Goal: Task Accomplishment & Management: Manage account settings

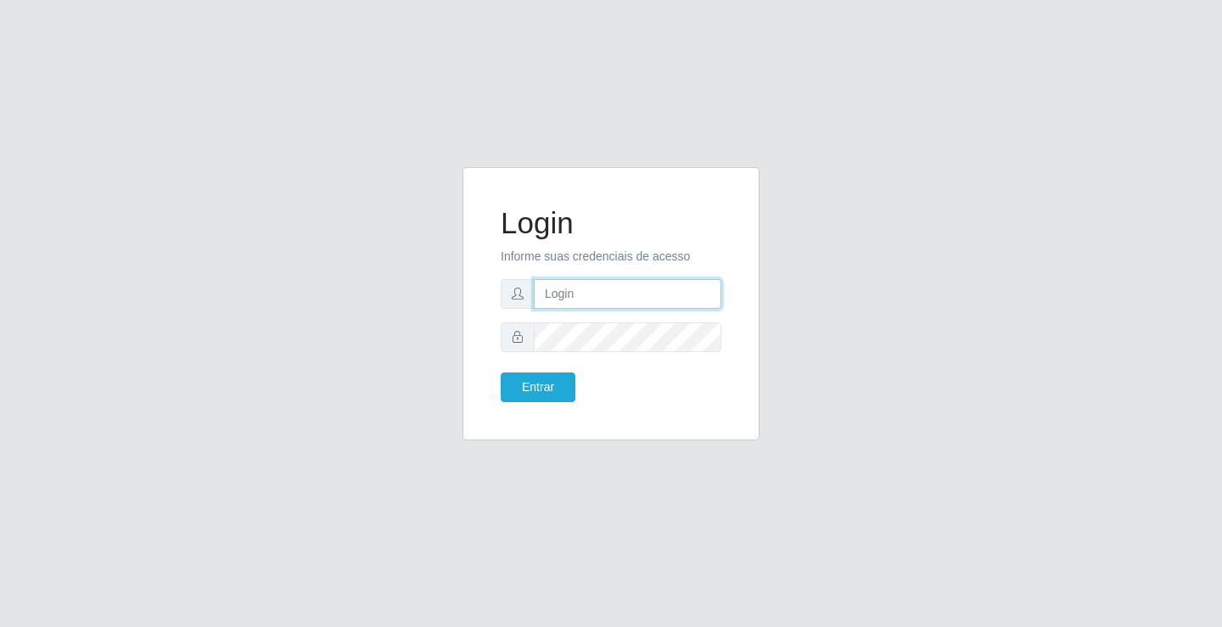
click at [604, 303] on input "text" at bounding box center [628, 294] width 188 height 30
click at [590, 294] on input "janailson@edilicya" at bounding box center [628, 294] width 188 height 30
type input "marques@edilicya"
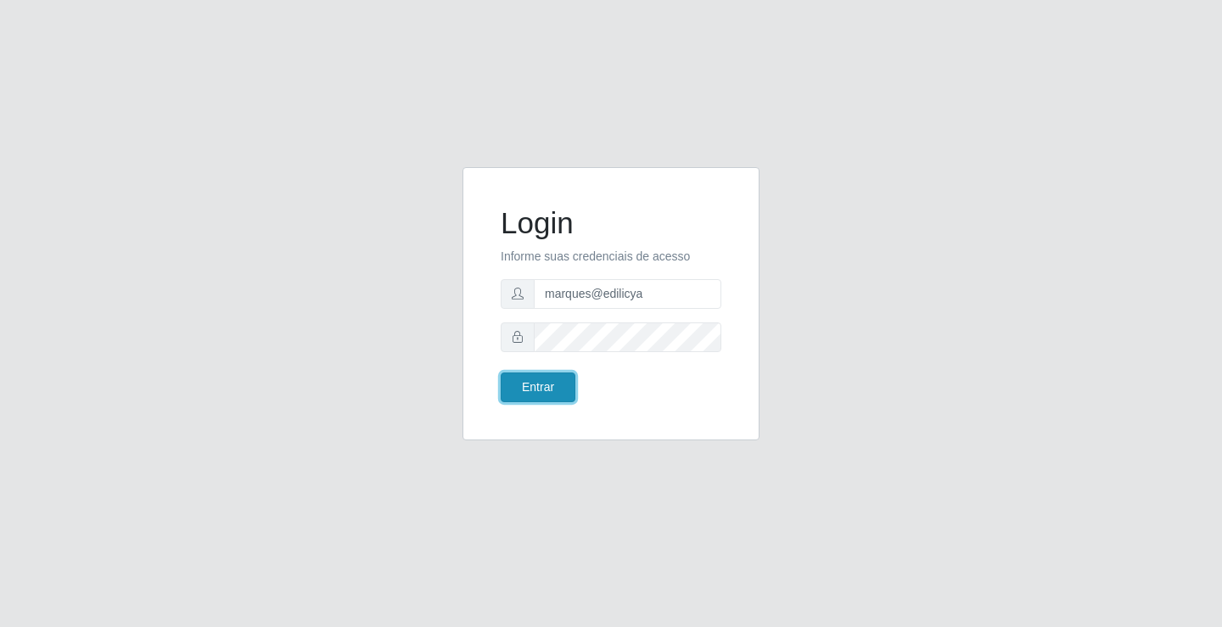
click at [537, 398] on button "Entrar" at bounding box center [538, 388] width 75 height 30
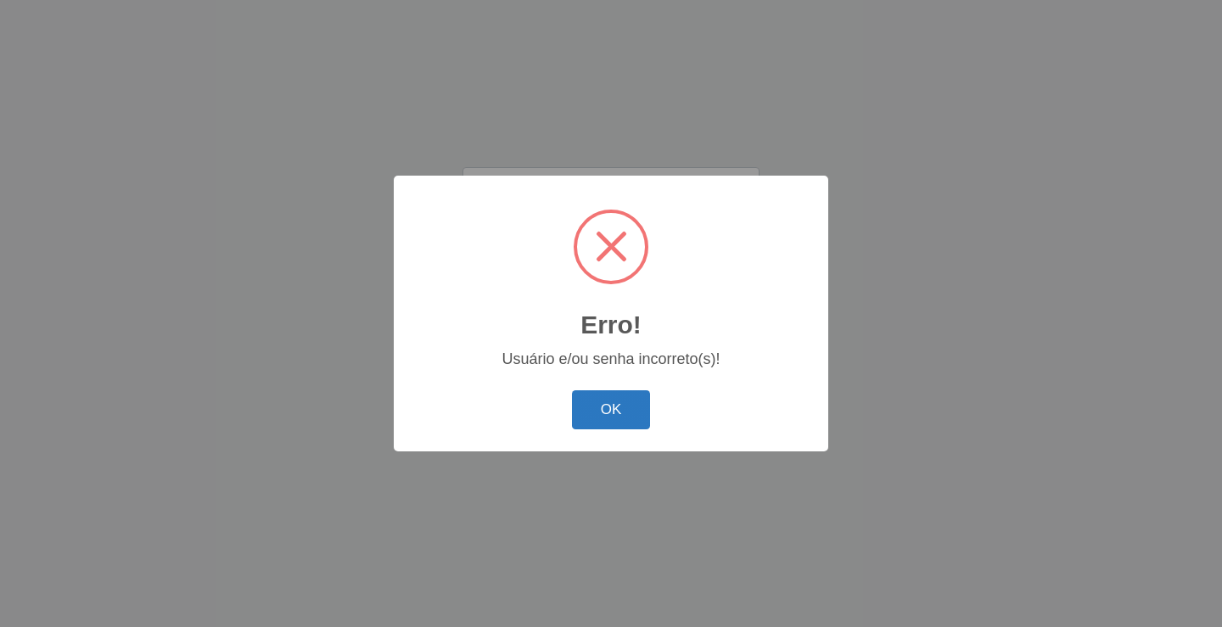
click at [583, 403] on button "OK" at bounding box center [611, 411] width 79 height 40
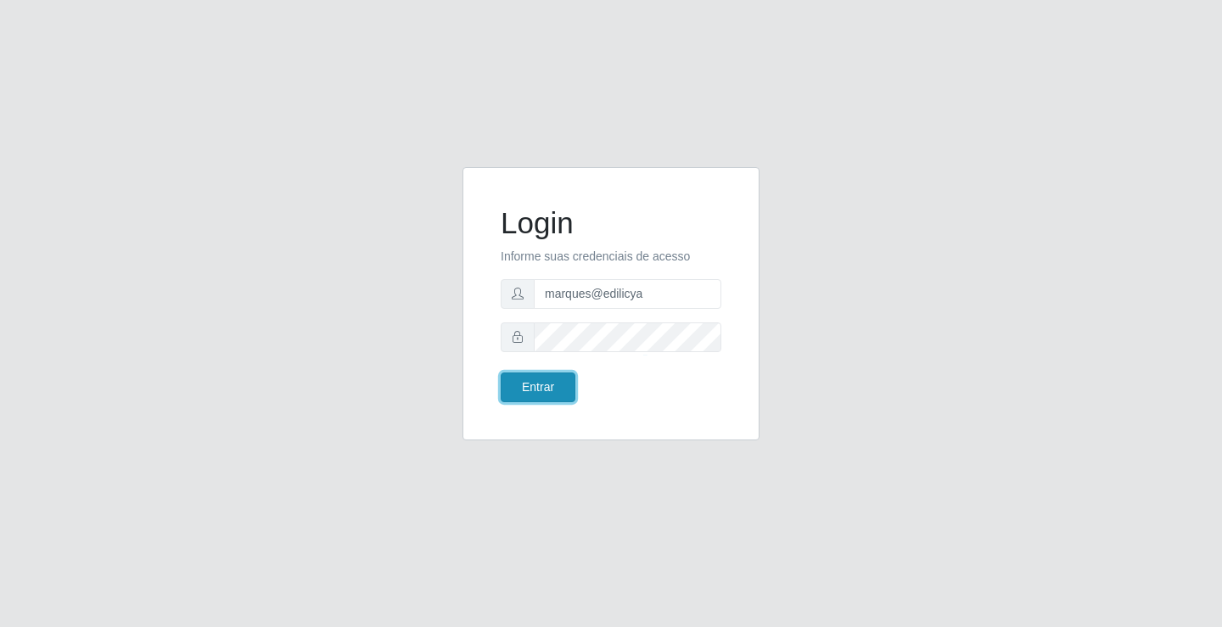
click at [554, 382] on button "Entrar" at bounding box center [538, 388] width 75 height 30
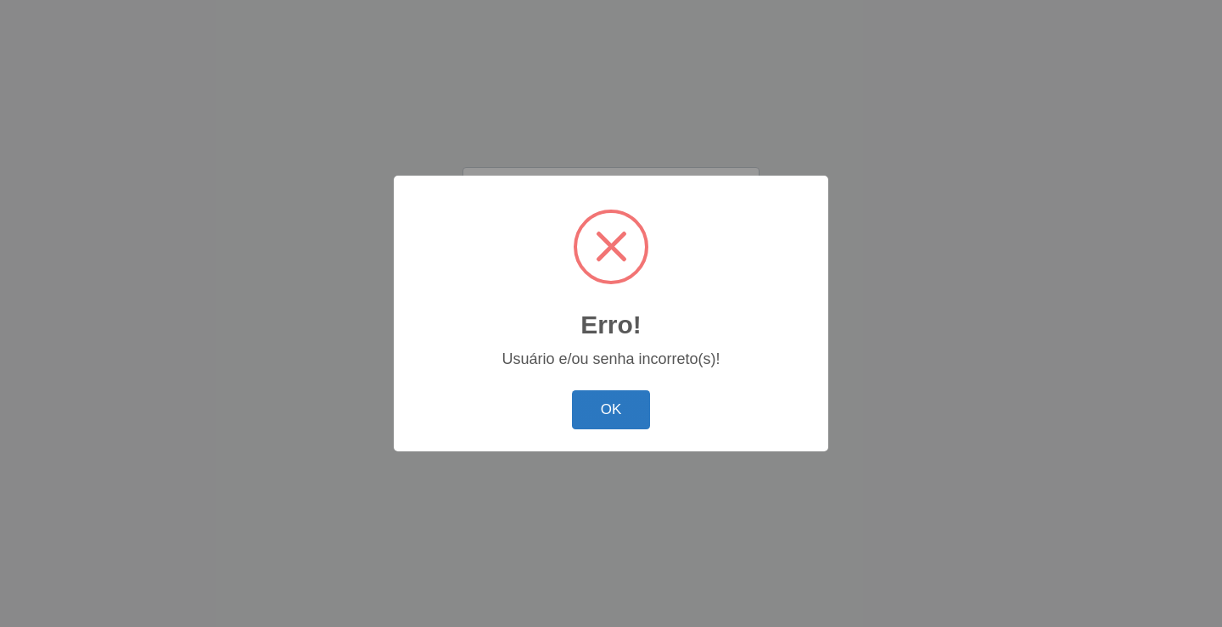
click at [584, 409] on button "OK" at bounding box center [611, 411] width 79 height 40
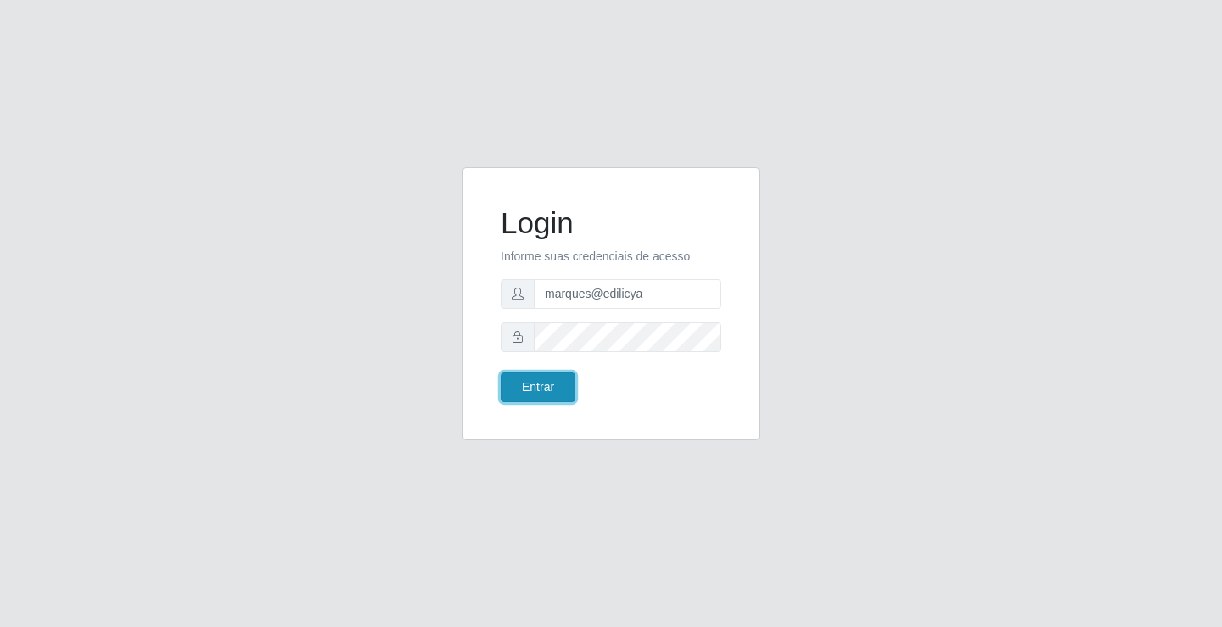
click at [534, 387] on button "Entrar" at bounding box center [538, 388] width 75 height 30
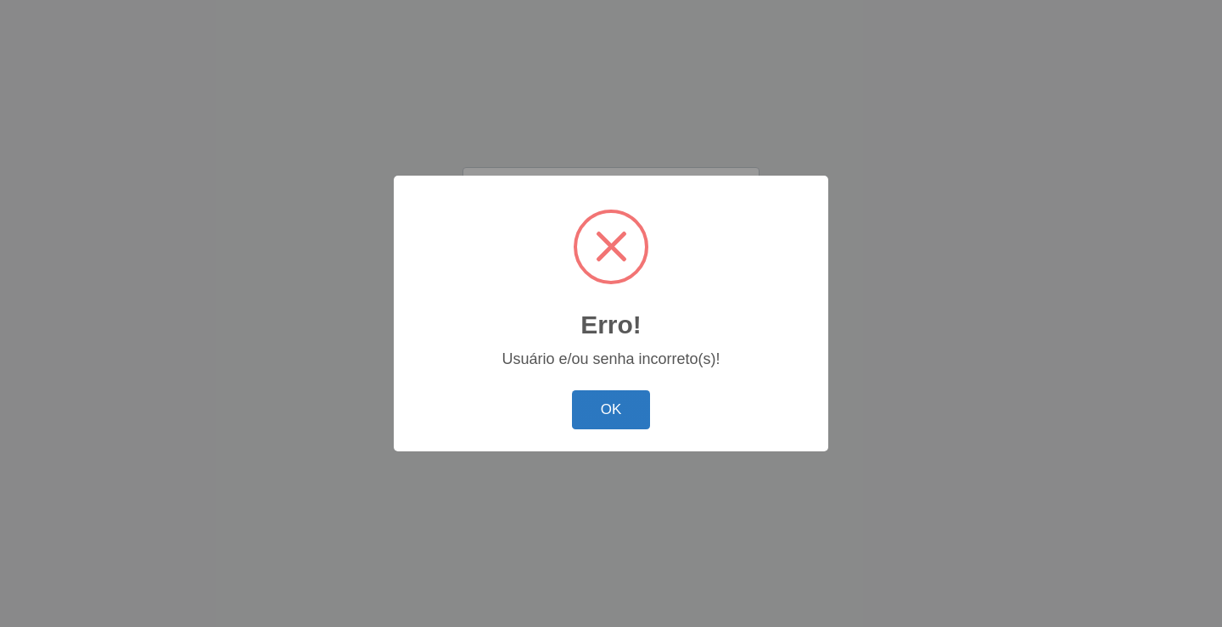
click at [642, 403] on button "OK" at bounding box center [611, 411] width 79 height 40
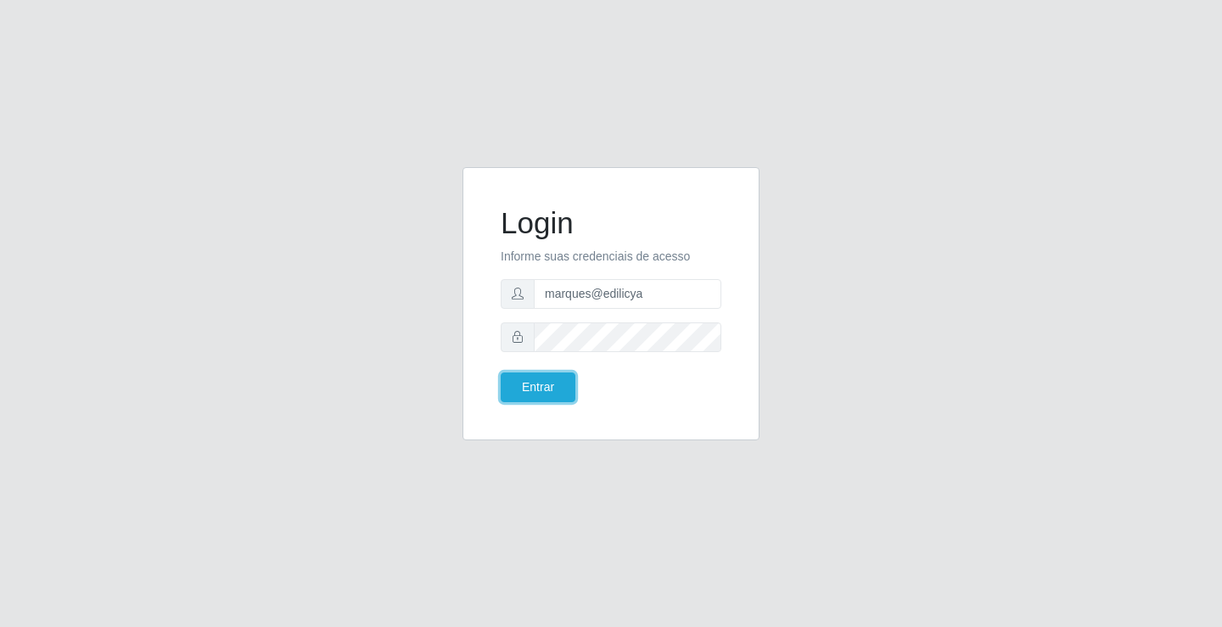
click at [501, 373] on button "Entrar" at bounding box center [538, 388] width 75 height 30
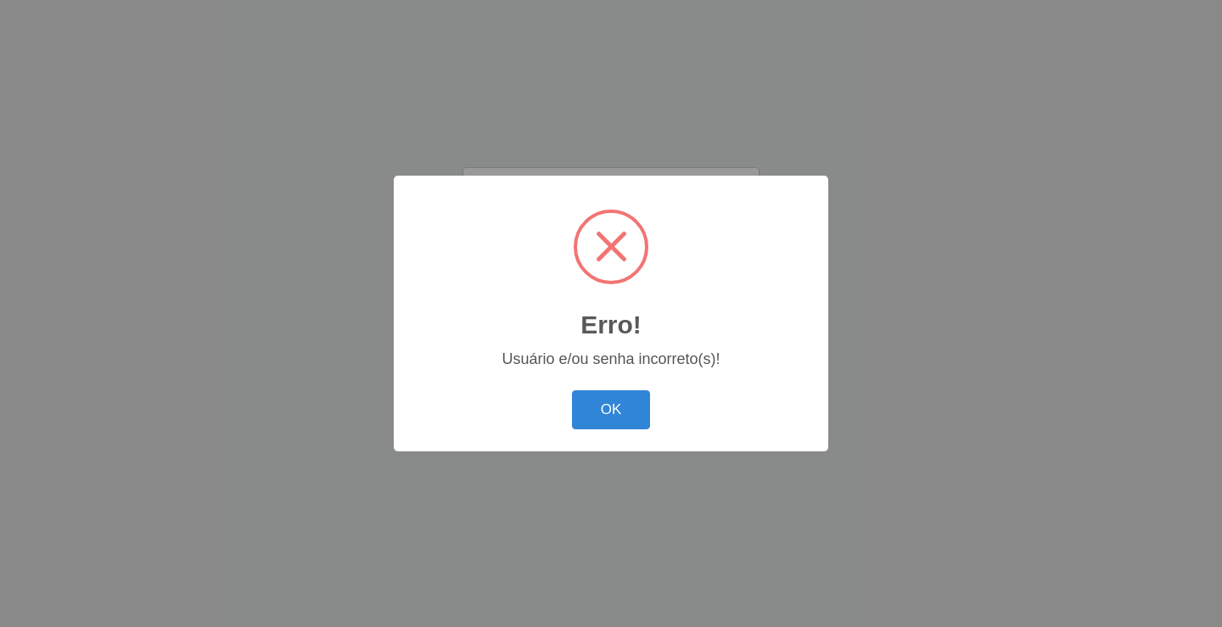
click at [643, 403] on button "OK" at bounding box center [611, 411] width 79 height 40
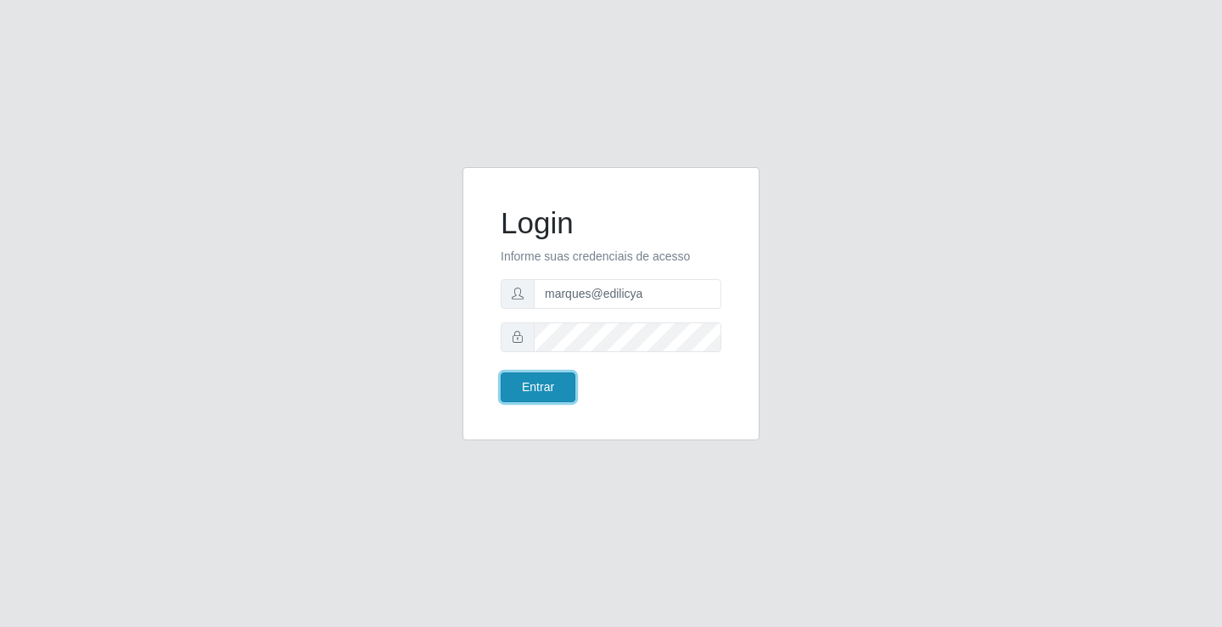
click at [562, 379] on button "Entrar" at bounding box center [538, 388] width 75 height 30
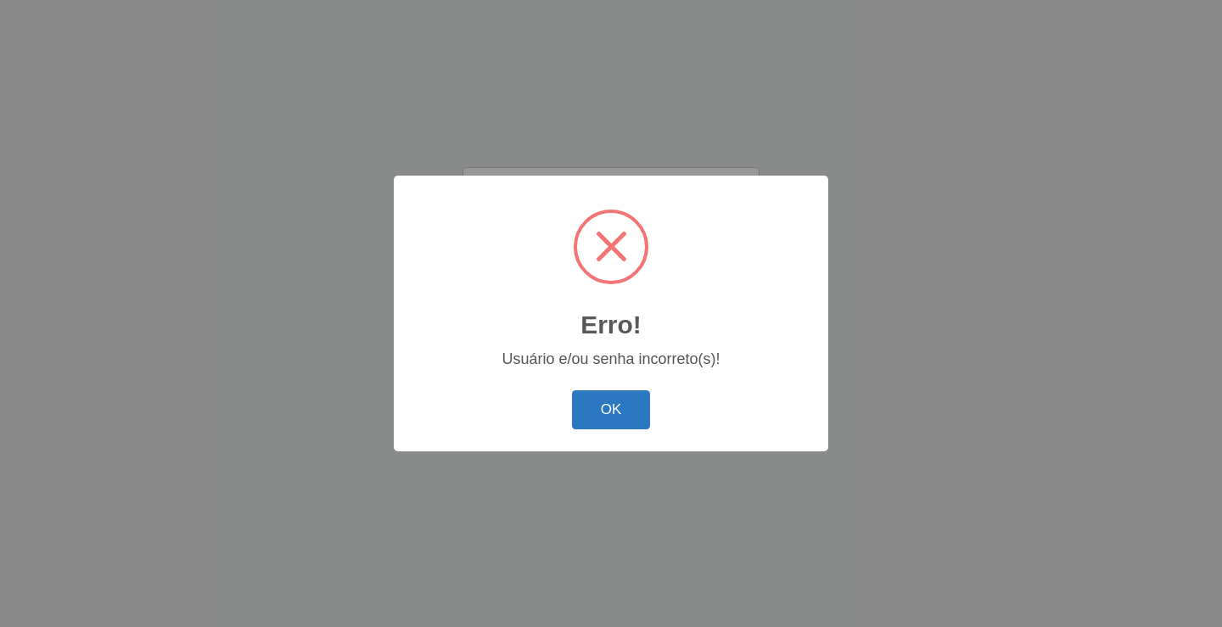
click at [598, 402] on button "OK" at bounding box center [611, 411] width 79 height 40
